Goal: Task Accomplishment & Management: Complete application form

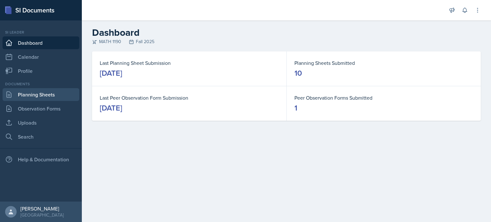
click at [57, 97] on link "Planning Sheets" at bounding box center [41, 94] width 77 height 13
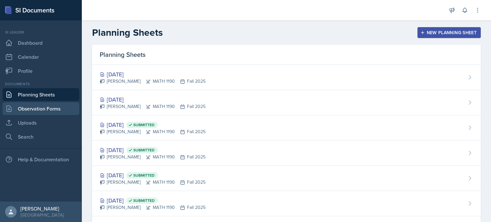
click at [60, 107] on link "Observation Forms" at bounding box center [41, 108] width 77 height 13
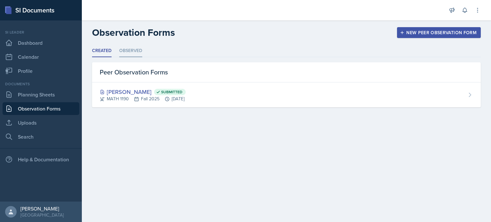
click at [136, 46] on li "Observed" at bounding box center [130, 51] width 23 height 12
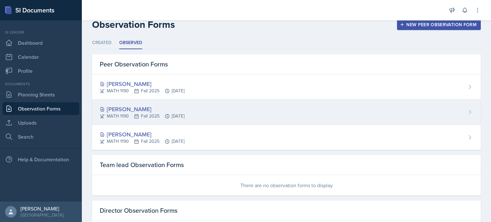
scroll to position [6, 0]
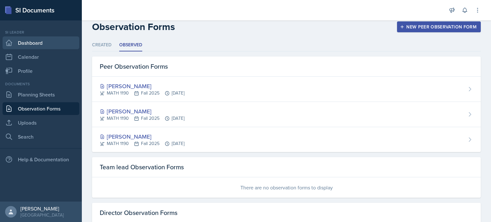
click at [40, 38] on link "Dashboard" at bounding box center [41, 42] width 77 height 13
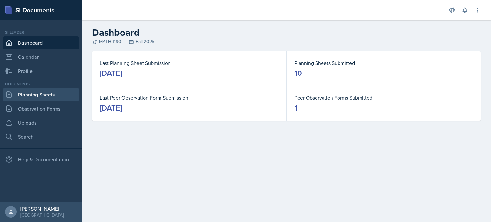
click at [52, 90] on link "Planning Sheets" at bounding box center [41, 94] width 77 height 13
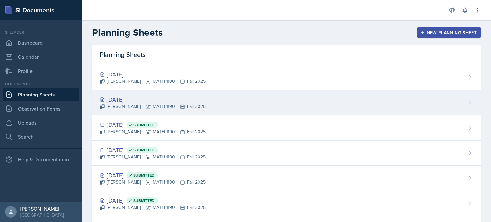
click at [151, 96] on div "[DATE]" at bounding box center [153, 99] width 106 height 9
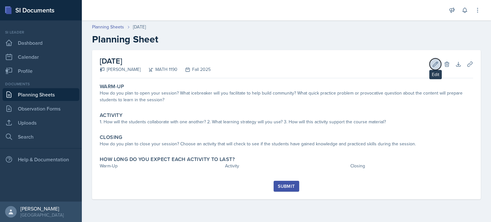
click at [435, 68] on button "Edit" at bounding box center [436, 65] width 12 height 12
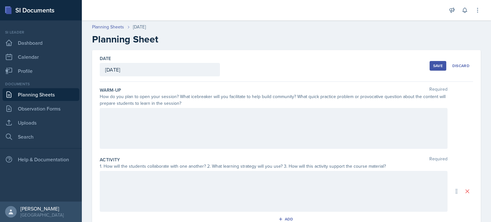
click at [174, 131] on div at bounding box center [274, 128] width 348 height 41
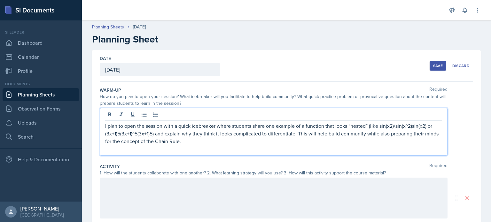
drag, startPoint x: 154, startPoint y: 134, endPoint x: 133, endPoint y: 132, distance: 20.6
drag, startPoint x: 133, startPoint y: 132, endPoint x: 202, endPoint y: 136, distance: 68.9
click at [202, 136] on p "I plan to open the session with a quick icebreaker where students share one exa…" at bounding box center [273, 133] width 337 height 23
drag, startPoint x: 371, startPoint y: 126, endPoint x: 156, endPoint y: 133, distance: 215.8
click at [156, 133] on p "I plan to open the session with a quick icebreaker where students share one exa…" at bounding box center [273, 133] width 337 height 23
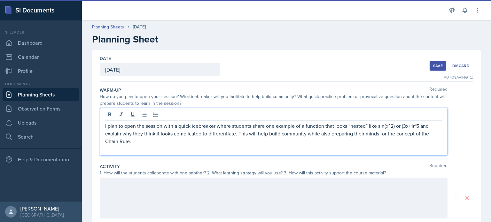
click at [211, 151] on p at bounding box center [273, 149] width 337 height 8
click at [191, 142] on p "I plan to open the session with a quick icebreaker where students share one exa…" at bounding box center [273, 133] width 337 height 23
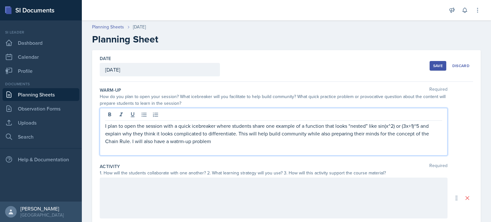
click at [179, 143] on p "I plan to open the session with a quick icebreaker where students share one exa…" at bounding box center [273, 133] width 337 height 23
click at [213, 146] on p at bounding box center [273, 149] width 337 height 8
click at [213, 144] on p "I plan to open the session with a quick icebreaker where students share one exa…" at bounding box center [273, 133] width 337 height 23
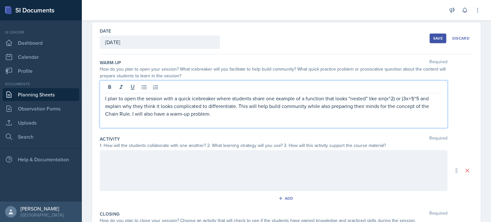
scroll to position [56, 0]
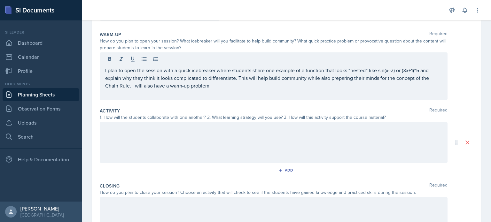
click at [167, 148] on div at bounding box center [274, 142] width 348 height 41
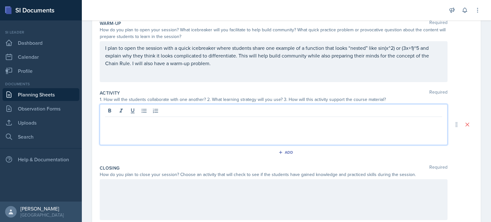
paste div
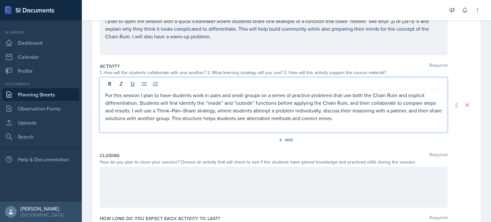
click at [187, 187] on div at bounding box center [274, 187] width 348 height 41
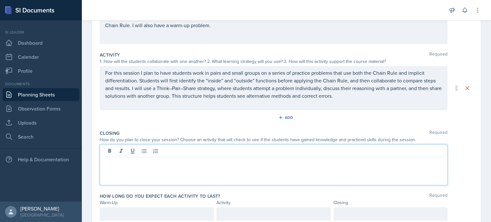
paste div
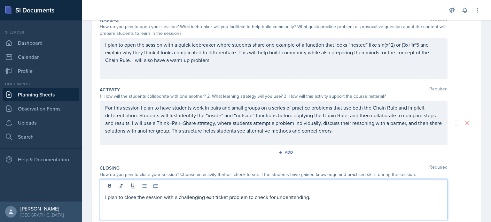
scroll to position [129, 0]
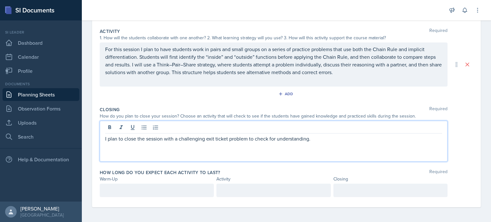
drag, startPoint x: 315, startPoint y: 148, endPoint x: 200, endPoint y: 148, distance: 115.5
drag, startPoint x: 200, startPoint y: 148, endPoint x: 308, endPoint y: 147, distance: 108.2
click at [308, 147] on p at bounding box center [273, 147] width 337 height 8
click at [173, 196] on div at bounding box center [157, 190] width 114 height 13
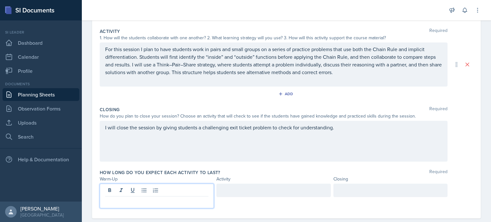
scroll to position [140, 0]
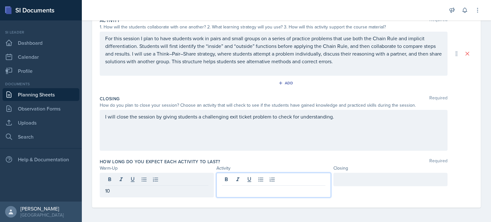
click at [235, 176] on div at bounding box center [274, 185] width 114 height 25
click at [352, 181] on div at bounding box center [391, 179] width 114 height 13
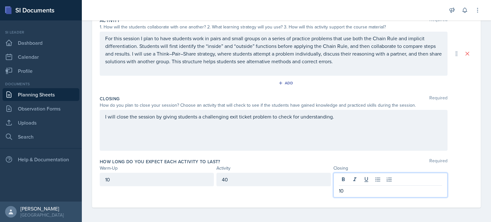
click at [374, 142] on div "I will close the session by giving students a challenging exit ticket problem t…" at bounding box center [274, 130] width 348 height 41
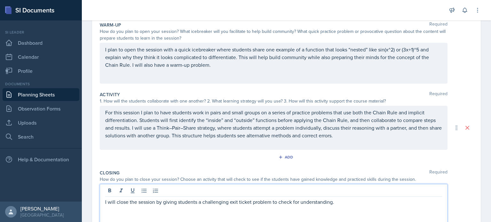
scroll to position [0, 0]
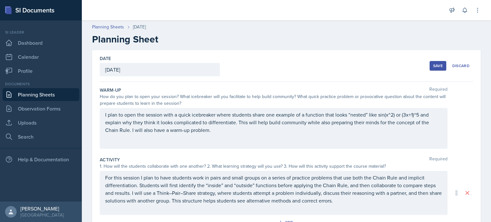
click at [430, 68] on button "Save" at bounding box center [438, 66] width 17 height 10
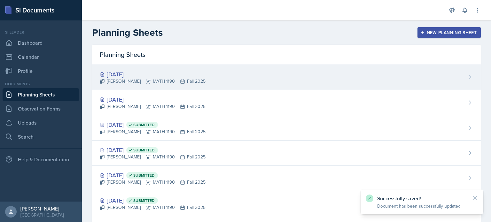
click at [170, 73] on div "[DATE]" at bounding box center [153, 74] width 106 height 9
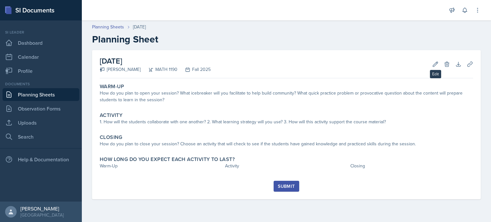
click at [426, 69] on div "[DATE] [PERSON_NAME] MATH 1190 Fall 2025 Edit Delete Download Uploads Autosaving" at bounding box center [287, 64] width 374 height 28
click at [434, 69] on button "Edit" at bounding box center [436, 65] width 12 height 12
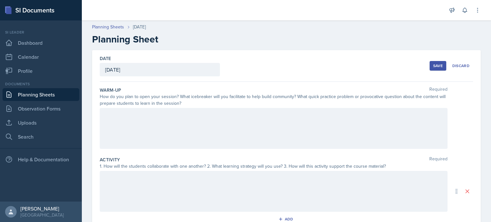
scroll to position [125, 0]
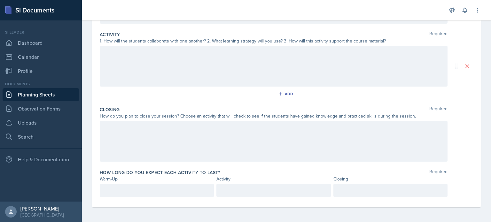
click at [292, 150] on div at bounding box center [274, 141] width 348 height 41
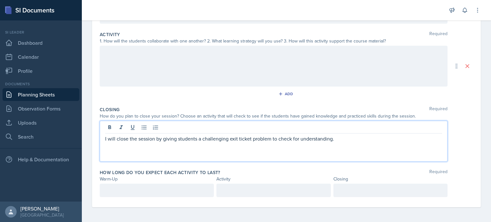
click at [154, 185] on div at bounding box center [157, 190] width 114 height 13
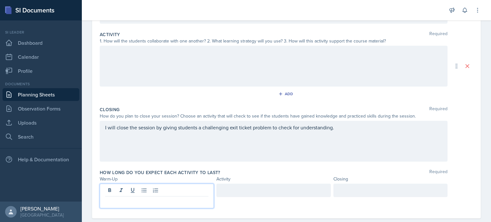
scroll to position [137, 0]
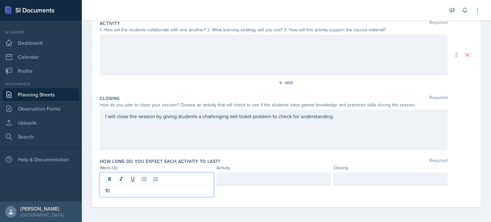
click at [227, 176] on div at bounding box center [274, 179] width 114 height 13
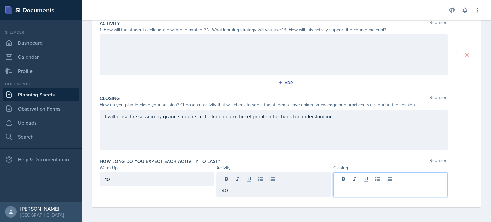
click at [351, 181] on div at bounding box center [391, 185] width 114 height 25
click at [356, 149] on div "I will close the session by giving students a challenging exit ticket problem t…" at bounding box center [274, 130] width 348 height 41
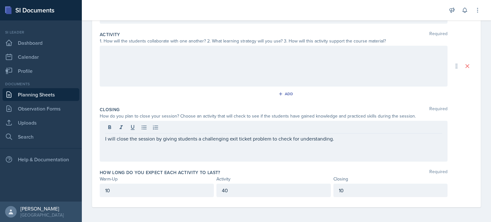
click at [354, 161] on div "I will close the session by giving students a challenging exit ticket problem t…" at bounding box center [274, 141] width 348 height 41
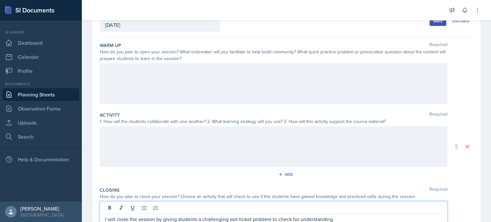
scroll to position [32, 0]
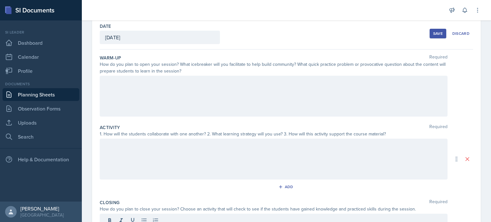
click at [430, 37] on button "Save" at bounding box center [438, 34] width 17 height 10
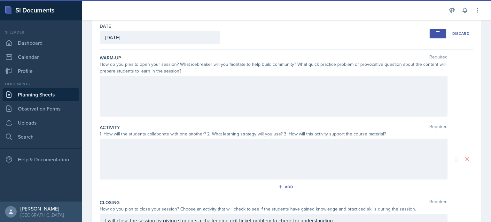
scroll to position [14, 0]
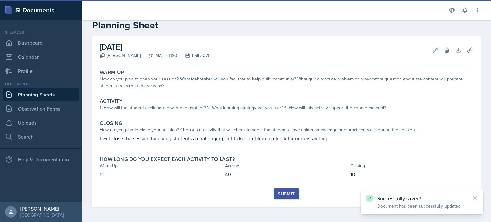
click at [53, 93] on link "Planning Sheets" at bounding box center [41, 94] width 77 height 13
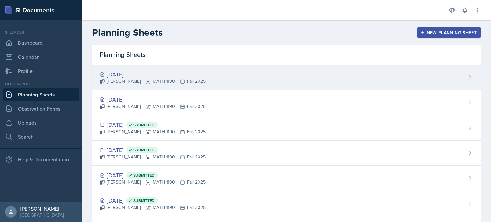
click at [231, 87] on div "[DATE] [PERSON_NAME] MATH 1190 Fall 2025" at bounding box center [286, 77] width 389 height 25
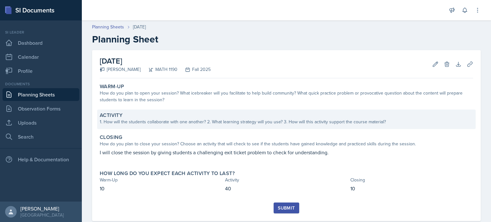
scroll to position [14, 0]
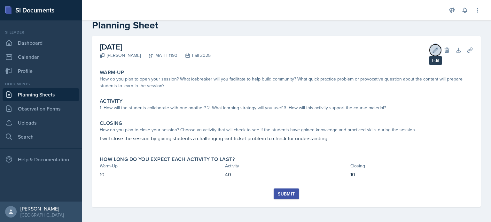
click at [430, 52] on button "Edit" at bounding box center [436, 50] width 12 height 12
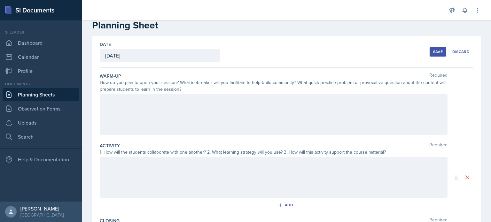
click at [228, 102] on div at bounding box center [274, 114] width 348 height 41
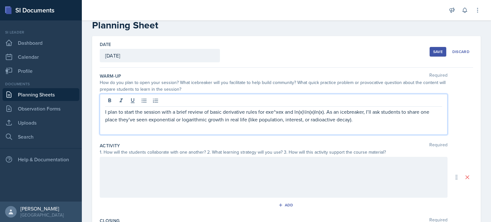
click at [323, 111] on p "I plan to start the session with a brief review of basic derivative rules for e…" at bounding box center [273, 115] width 337 height 15
drag, startPoint x: 314, startPoint y: 111, endPoint x: 269, endPoint y: 108, distance: 44.9
click at [269, 108] on p "I plan to start the session with a brief review of basic derivative rules for e…" at bounding box center [273, 115] width 337 height 15
click at [267, 115] on p "I plan to start the session with a brief review of basic derivative rules for e…" at bounding box center [273, 115] width 337 height 15
click at [343, 119] on p "I plan to start the session with a brief review of basic derivative rules for e…" at bounding box center [273, 115] width 337 height 15
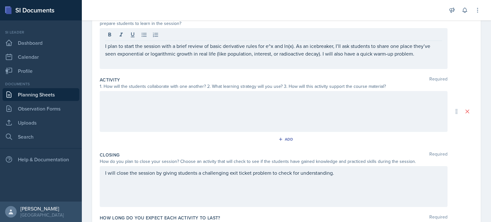
click at [328, 109] on div at bounding box center [274, 111] width 348 height 41
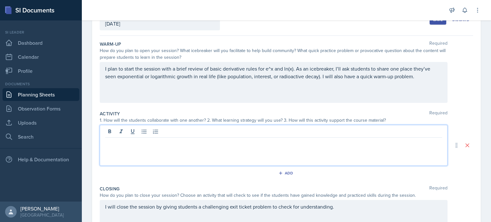
scroll to position [46, 0]
paste div
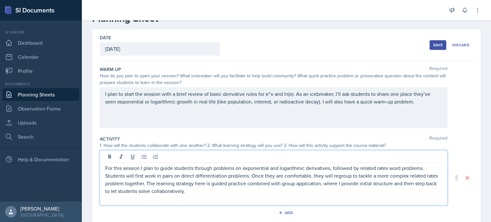
scroll to position [9, 0]
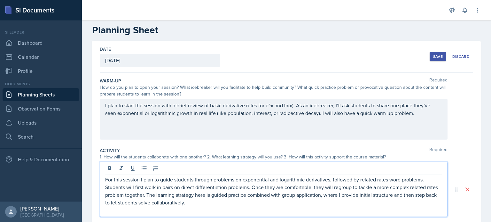
click at [434, 57] on div "Save" at bounding box center [439, 56] width 10 height 5
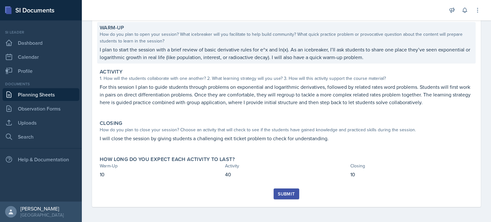
scroll to position [0, 0]
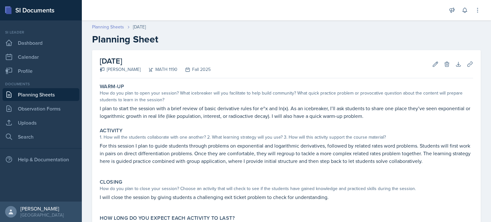
click at [115, 29] on link "Planning Sheets" at bounding box center [108, 27] width 32 height 7
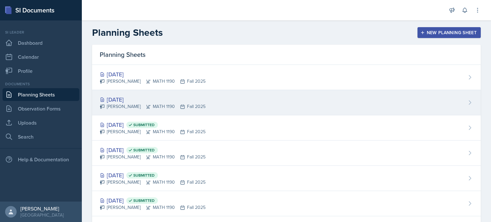
click at [170, 100] on div "[DATE]" at bounding box center [153, 99] width 106 height 9
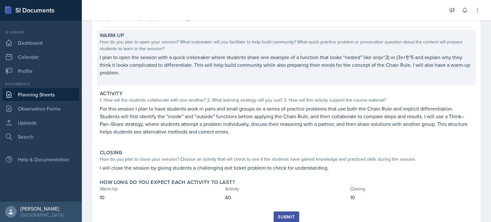
scroll to position [74, 0]
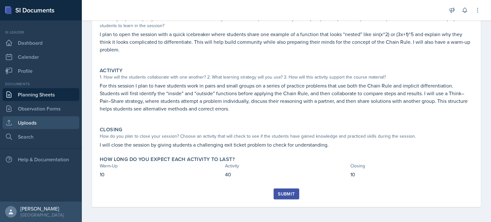
click at [44, 124] on link "Uploads" at bounding box center [41, 122] width 77 height 13
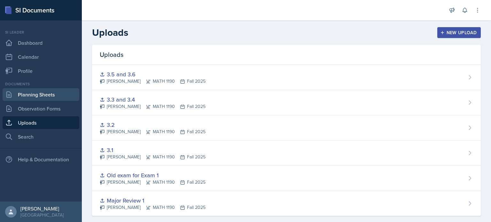
click at [45, 92] on link "Planning Sheets" at bounding box center [41, 94] width 77 height 13
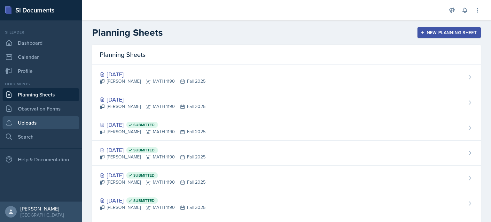
click at [44, 124] on link "Uploads" at bounding box center [41, 122] width 77 height 13
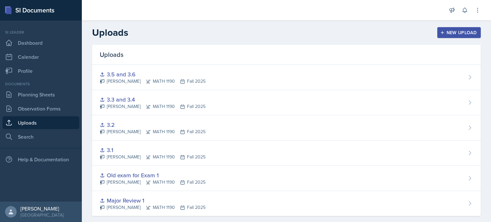
click at [441, 39] on header "Uploads New Upload" at bounding box center [287, 32] width 410 height 24
click at [445, 31] on div "New Upload" at bounding box center [460, 32] width 36 height 5
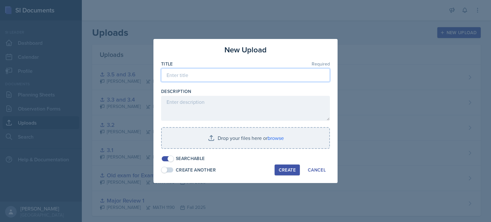
click at [211, 78] on input at bounding box center [245, 74] width 169 height 13
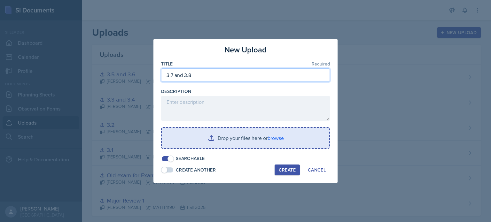
type input "3.7 and 3.8"
click at [280, 139] on input "file" at bounding box center [246, 138] width 168 height 20
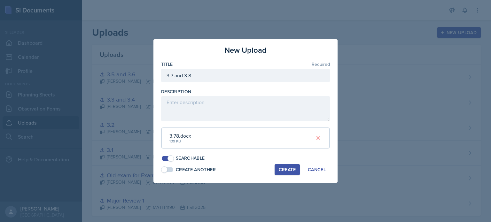
click at [282, 171] on div "Create" at bounding box center [287, 169] width 17 height 5
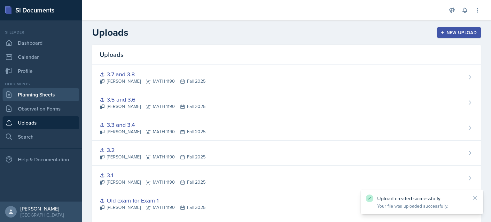
click at [53, 93] on link "Planning Sheets" at bounding box center [41, 94] width 77 height 13
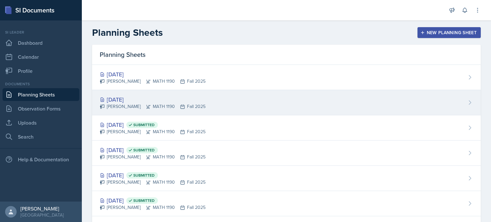
click at [223, 104] on div "[DATE] [PERSON_NAME] MATH 1190 Fall 2025" at bounding box center [286, 102] width 389 height 25
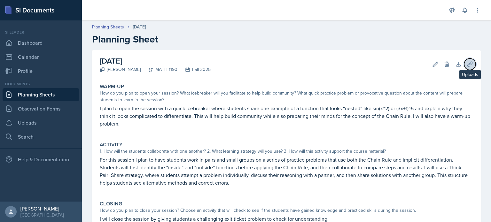
click at [467, 66] on icon at bounding box center [470, 64] width 6 height 6
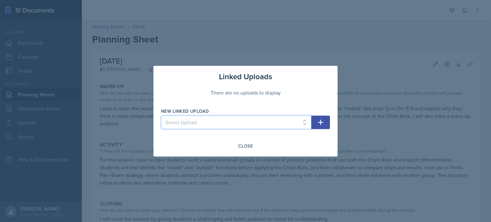
click at [301, 123] on select "Select Upload Major Review 1 Old exam for Exam 1 3.1 3.2 3.3 and 3.4 3.5 and 3.…" at bounding box center [236, 122] width 150 height 13
select select "ea1f0f69-d171-400e-8e00-4d20780116db"
click at [161, 116] on select "Select Upload Major Review 1 Old exam for Exam 1 3.1 3.2 3.3 and 3.4 3.5 and 3.…" at bounding box center [236, 122] width 150 height 13
click at [323, 127] on button "button" at bounding box center [321, 122] width 19 height 13
select select
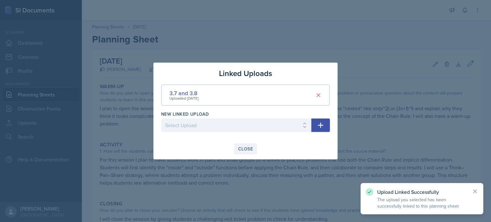
click at [246, 148] on div "Close" at bounding box center [245, 149] width 15 height 5
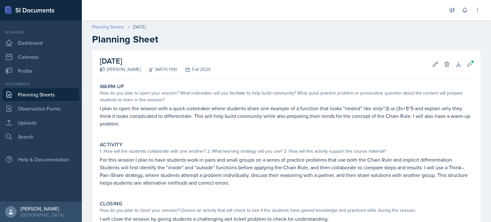
click at [120, 27] on link "Planning Sheets" at bounding box center [108, 27] width 32 height 7
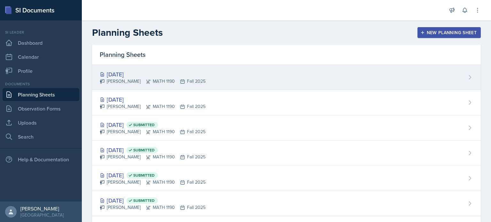
click at [135, 75] on div "[DATE]" at bounding box center [153, 74] width 106 height 9
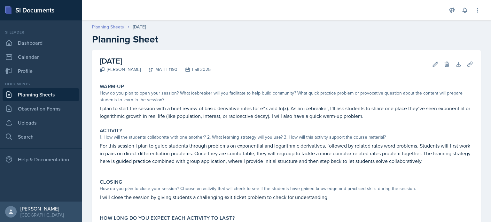
click at [112, 29] on link "Planning Sheets" at bounding box center [108, 27] width 32 height 7
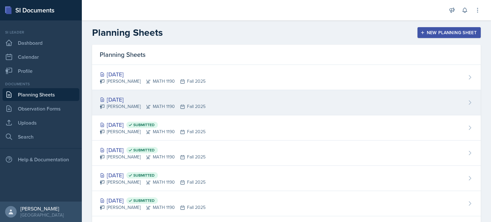
click at [188, 100] on div "[DATE]" at bounding box center [153, 99] width 106 height 9
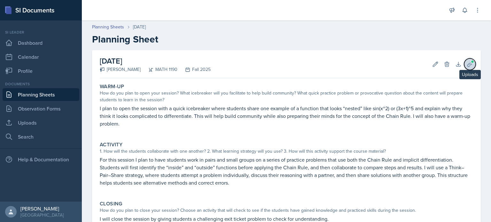
click at [467, 64] on icon at bounding box center [470, 64] width 6 height 6
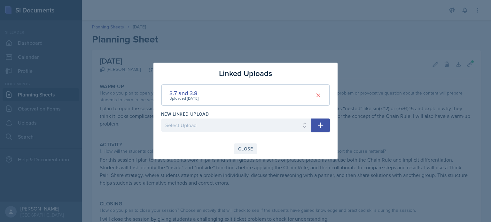
click at [245, 149] on div "Close" at bounding box center [245, 149] width 15 height 5
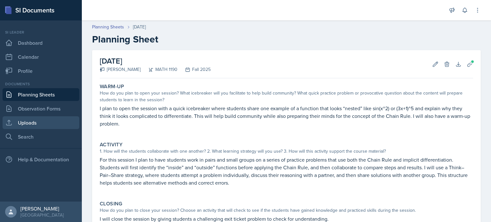
click at [54, 126] on link "Uploads" at bounding box center [41, 122] width 77 height 13
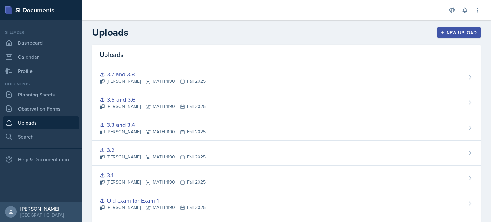
click at [458, 31] on div "New Upload" at bounding box center [460, 32] width 36 height 5
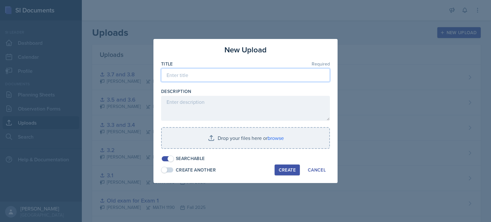
click at [247, 79] on input at bounding box center [245, 74] width 169 height 13
type input "3.9 and 3.10"
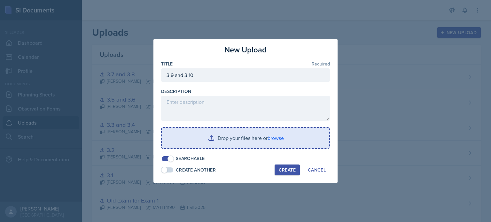
click at [279, 142] on input "file" at bounding box center [246, 138] width 168 height 20
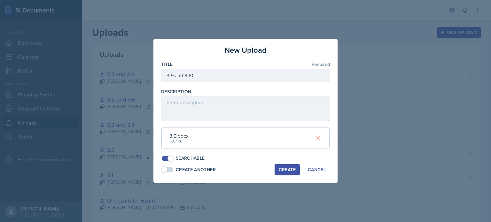
click at [281, 167] on div "Create" at bounding box center [287, 169] width 17 height 5
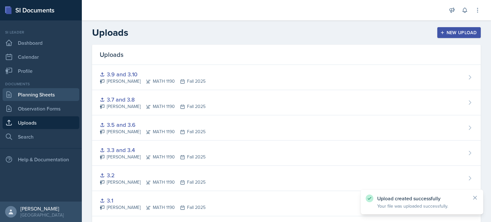
click at [52, 91] on link "Planning Sheets" at bounding box center [41, 94] width 77 height 13
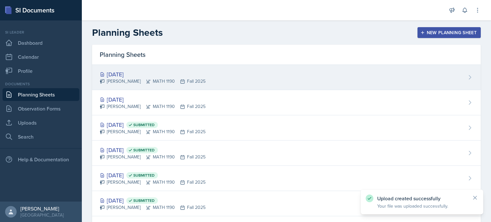
click at [175, 79] on div "[PERSON_NAME] MATH 1190 Fall 2025" at bounding box center [153, 81] width 106 height 7
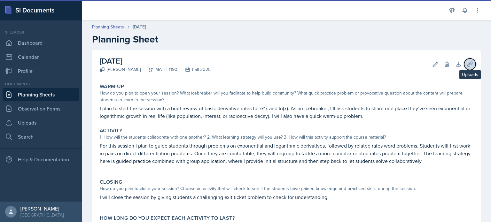
click at [468, 62] on icon at bounding box center [470, 64] width 5 height 5
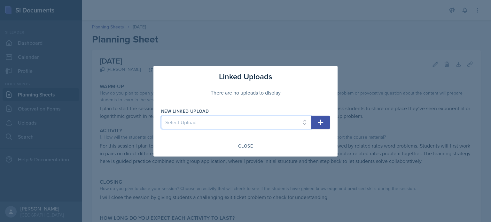
click at [310, 124] on select "Select Upload Major Review 1 Old exam for Exam 1 3.1 3.2 3.3 and 3.4 3.5 and 3.…" at bounding box center [236, 122] width 150 height 13
select select "5e5f9262-eea5-4c14-9c9f-20586a15c4a6"
click at [161, 116] on select "Select Upload Major Review 1 Old exam for Exam 1 3.1 3.2 3.3 and 3.4 3.5 and 3.…" at bounding box center [236, 122] width 150 height 13
click at [323, 124] on icon "button" at bounding box center [321, 123] width 8 height 8
select select
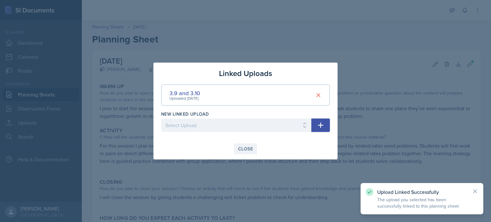
click at [250, 148] on div "Close" at bounding box center [245, 149] width 15 height 5
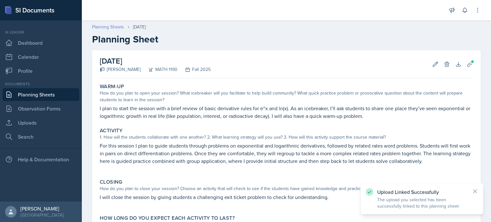
click at [117, 26] on link "Planning Sheets" at bounding box center [108, 27] width 32 height 7
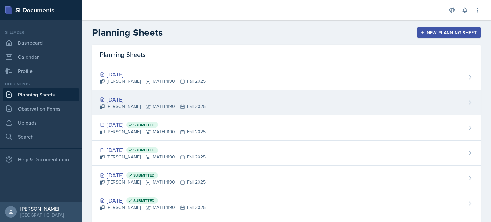
click at [272, 97] on div "[DATE] [PERSON_NAME] MATH 1190 Fall 2025" at bounding box center [286, 102] width 389 height 25
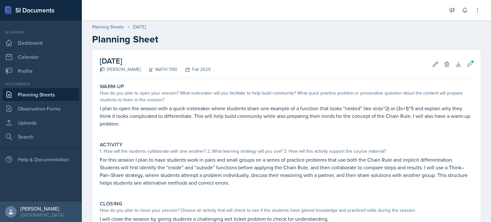
scroll to position [74, 0]
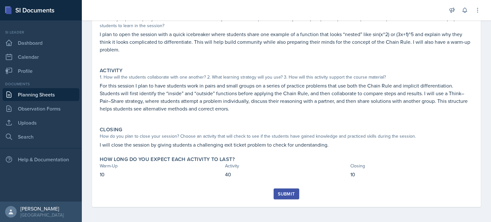
click at [289, 194] on div "Submit" at bounding box center [286, 194] width 17 height 5
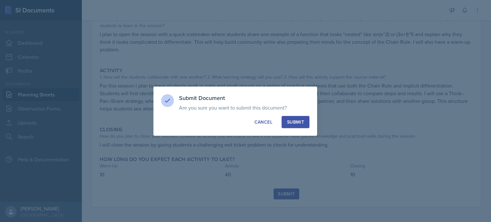
click at [302, 126] on button "Submit" at bounding box center [296, 122] width 28 height 12
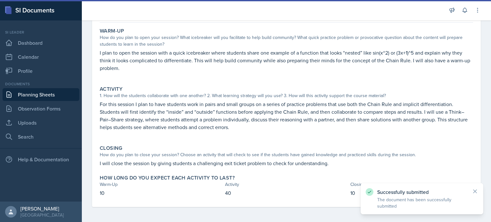
scroll to position [0, 0]
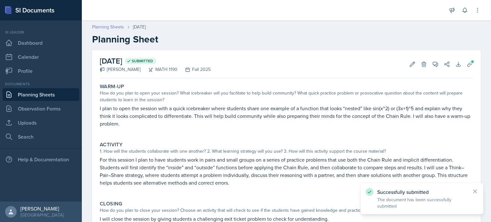
click at [118, 25] on link "Planning Sheets" at bounding box center [108, 27] width 32 height 7
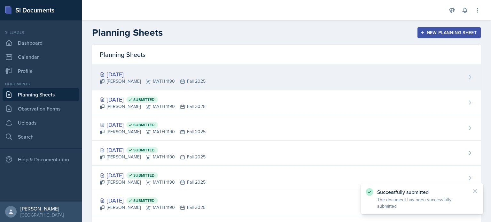
click at [177, 78] on div "[PERSON_NAME] MATH 1190 Fall 2025" at bounding box center [153, 81] width 106 height 7
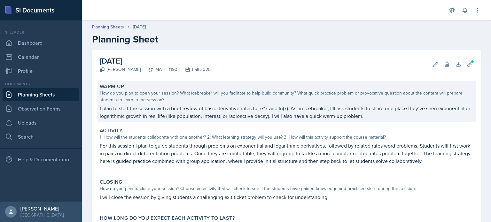
scroll to position [59, 0]
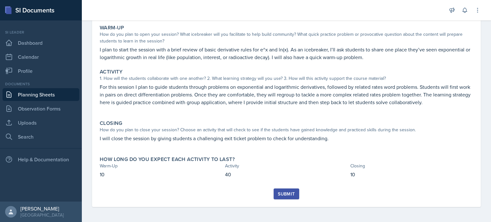
click at [275, 192] on button "Submit" at bounding box center [286, 194] width 25 height 11
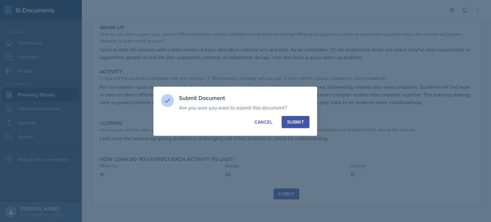
click at [306, 121] on button "Submit" at bounding box center [296, 122] width 28 height 12
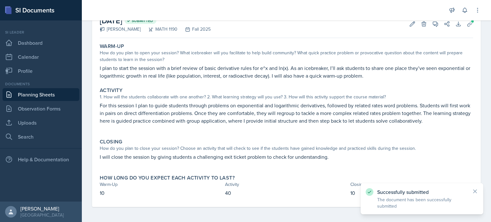
scroll to position [0, 0]
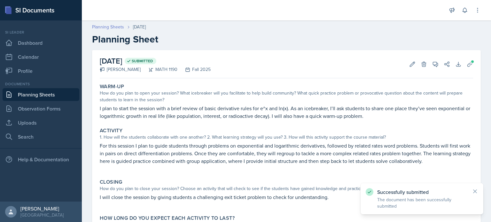
click at [115, 24] on link "Planning Sheets" at bounding box center [108, 27] width 32 height 7
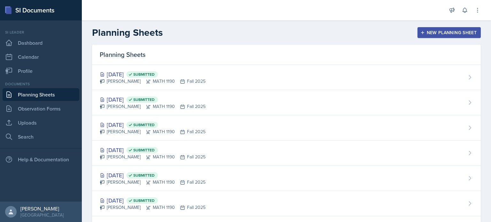
click at [332, 35] on div "Planning Sheets New Planning Sheet" at bounding box center [287, 33] width 410 height 12
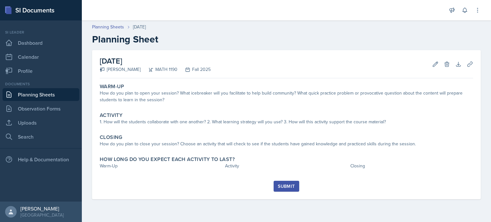
click at [66, 98] on link "Planning Sheets" at bounding box center [41, 94] width 77 height 13
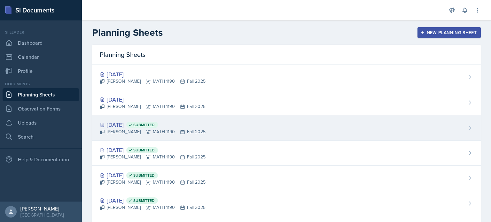
click at [133, 134] on div "[PERSON_NAME] MATH 1190 Fall 2025" at bounding box center [153, 132] width 106 height 7
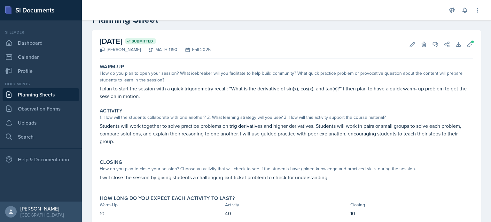
scroll to position [20, 0]
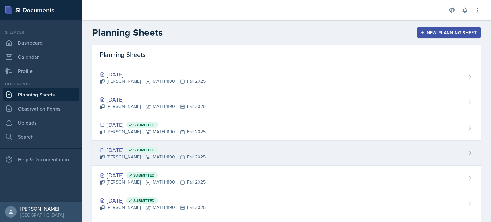
click at [132, 150] on div "Sep 24th, 2025 Submitted" at bounding box center [153, 150] width 106 height 9
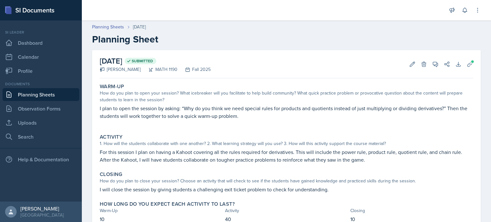
scroll to position [6, 0]
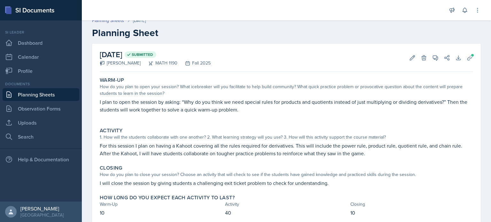
scroll to position [26, 0]
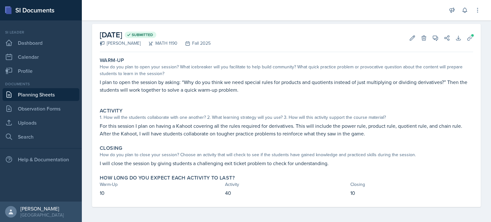
click at [99, 164] on div "Closing How do you plan to close your session? Choose an activity that will che…" at bounding box center [286, 156] width 379 height 27
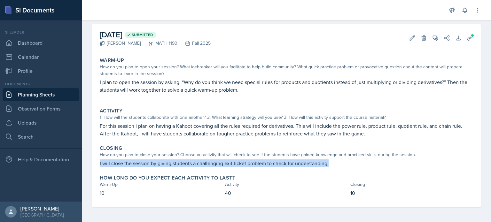
drag, startPoint x: 100, startPoint y: 164, endPoint x: 343, endPoint y: 161, distance: 243.2
click at [343, 161] on p "I will close the session by giving students a challenging exit ticket problem t…" at bounding box center [287, 164] width 374 height 8
copy p "I will close the session by giving students a challenging exit ticket problem t…"
